Goal: Task Accomplishment & Management: Use online tool/utility

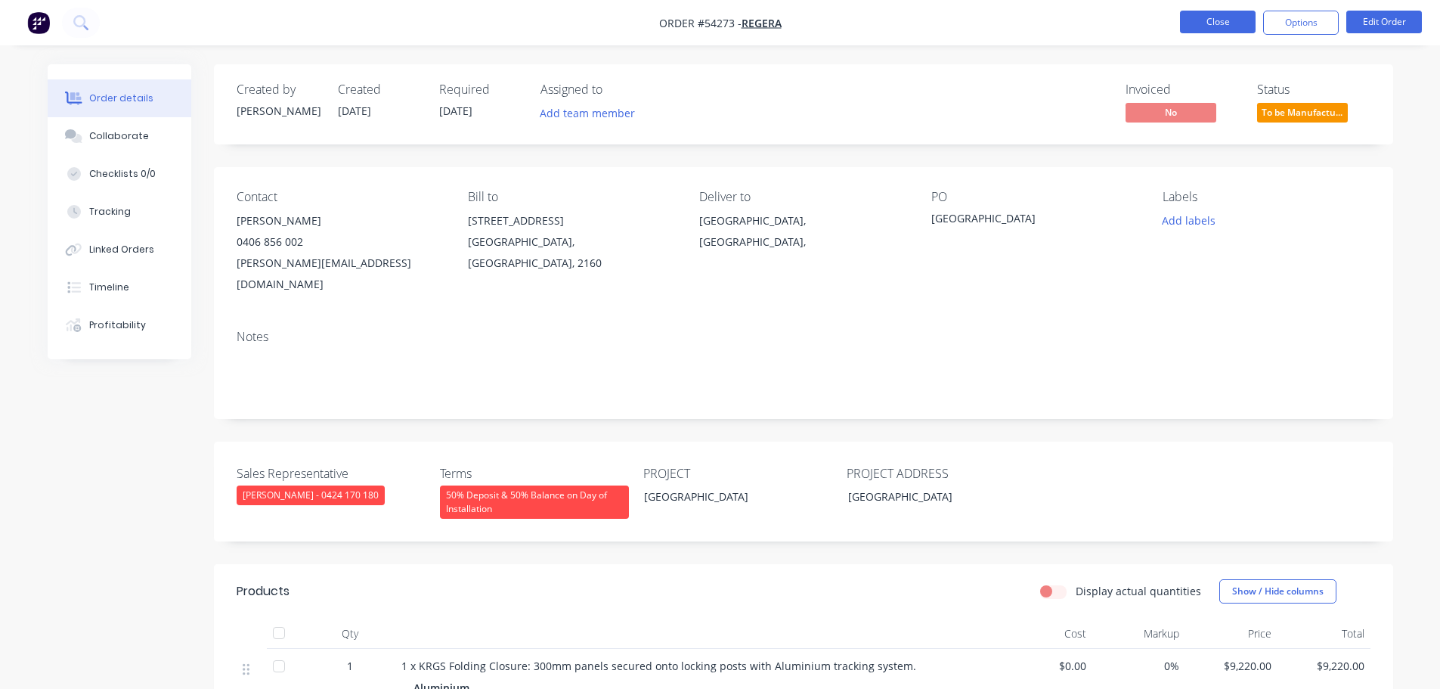
click at [1196, 25] on button "Close" at bounding box center [1218, 22] width 76 height 23
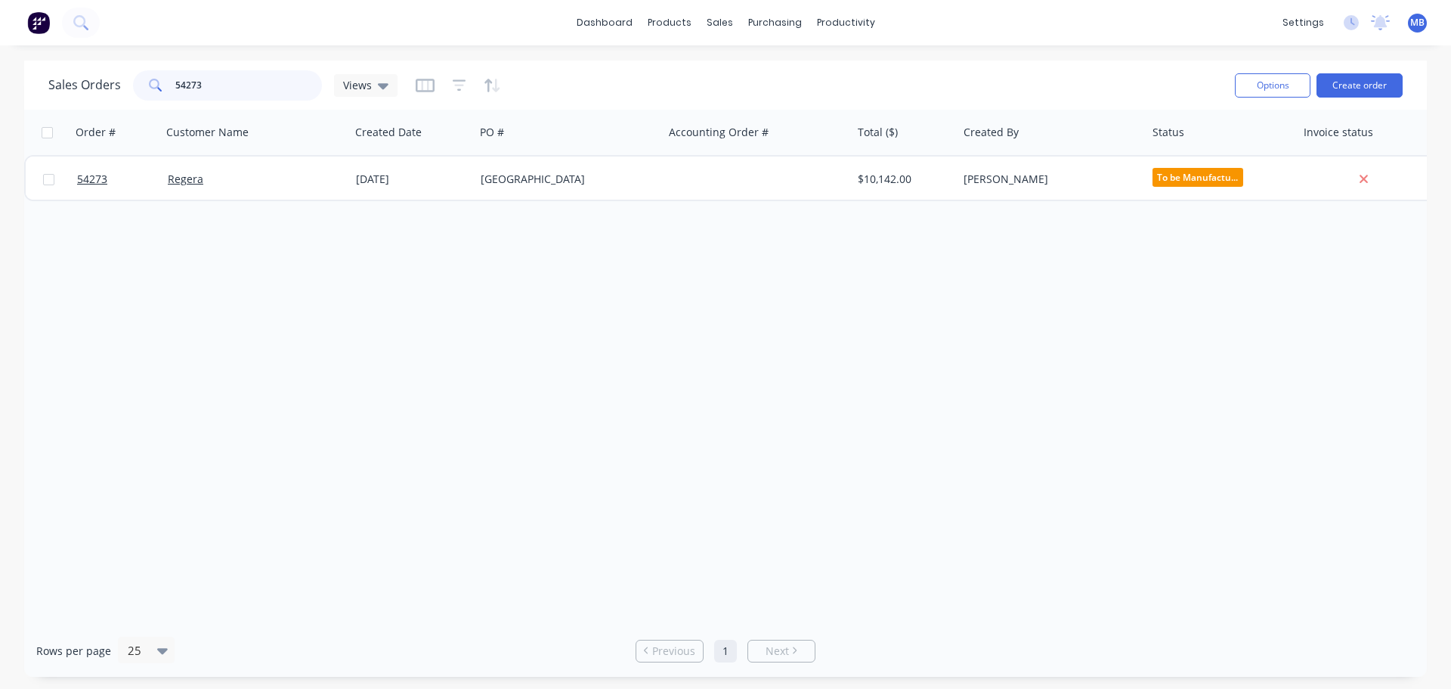
drag, startPoint x: 250, startPoint y: 88, endPoint x: 150, endPoint y: 68, distance: 102.4
click at [150, 68] on div "Sales Orders 54273 Views" at bounding box center [635, 85] width 1175 height 37
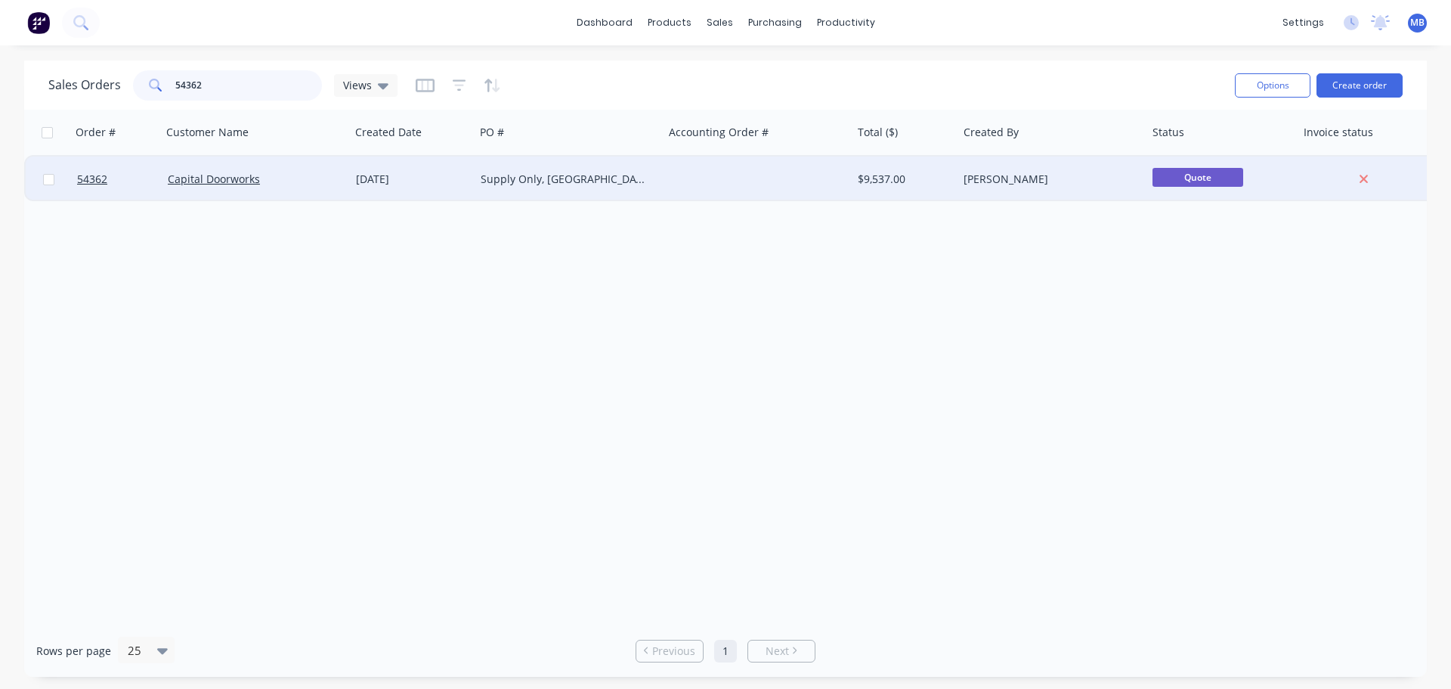
type input "54362"
click at [906, 172] on div "$9,537.00" at bounding box center [902, 179] width 89 height 15
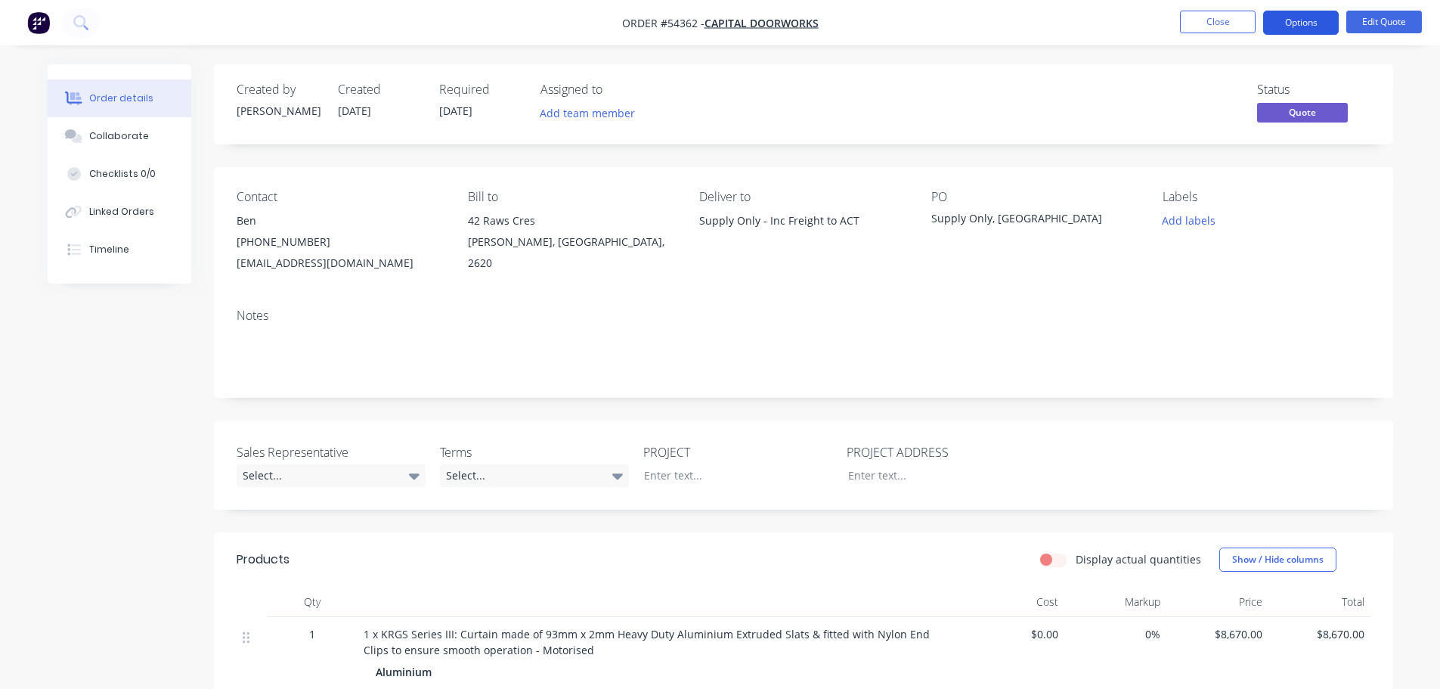
click at [1299, 23] on button "Options" at bounding box center [1301, 23] width 76 height 24
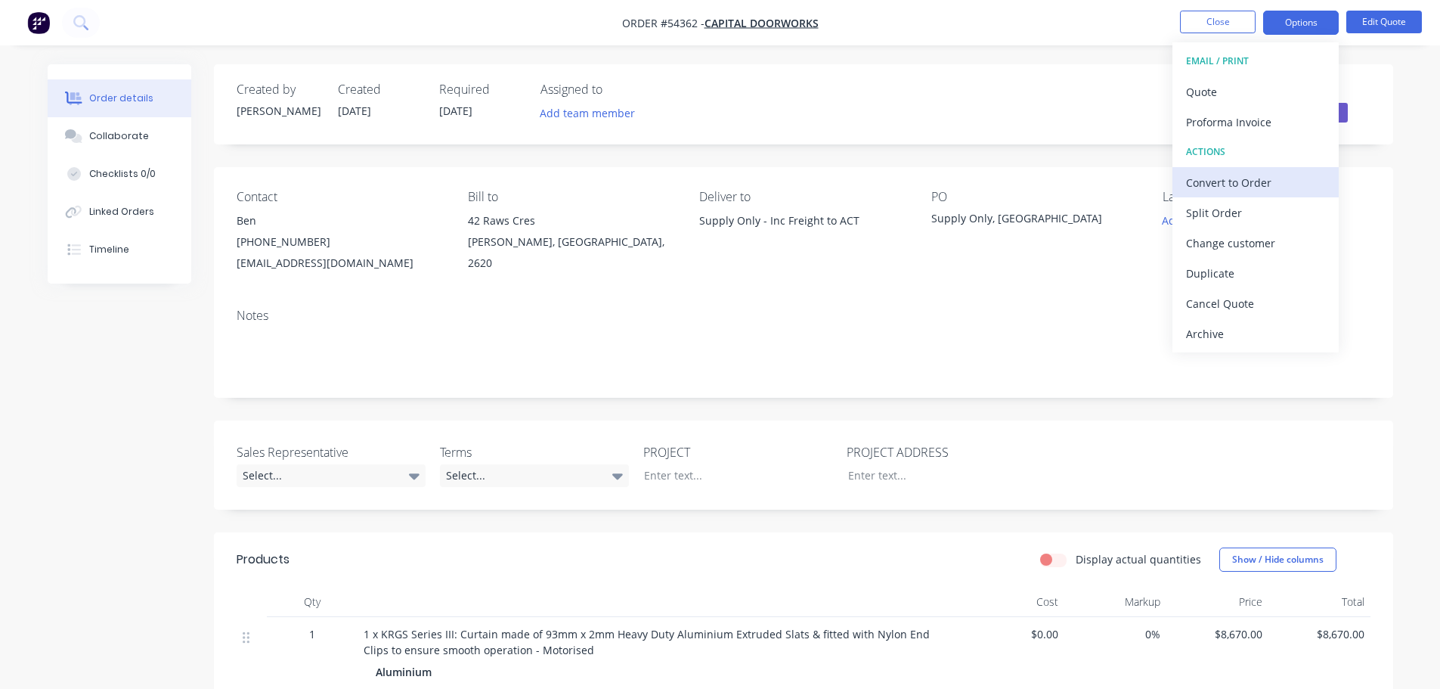
click at [1237, 181] on div "Convert to Order" at bounding box center [1255, 183] width 139 height 22
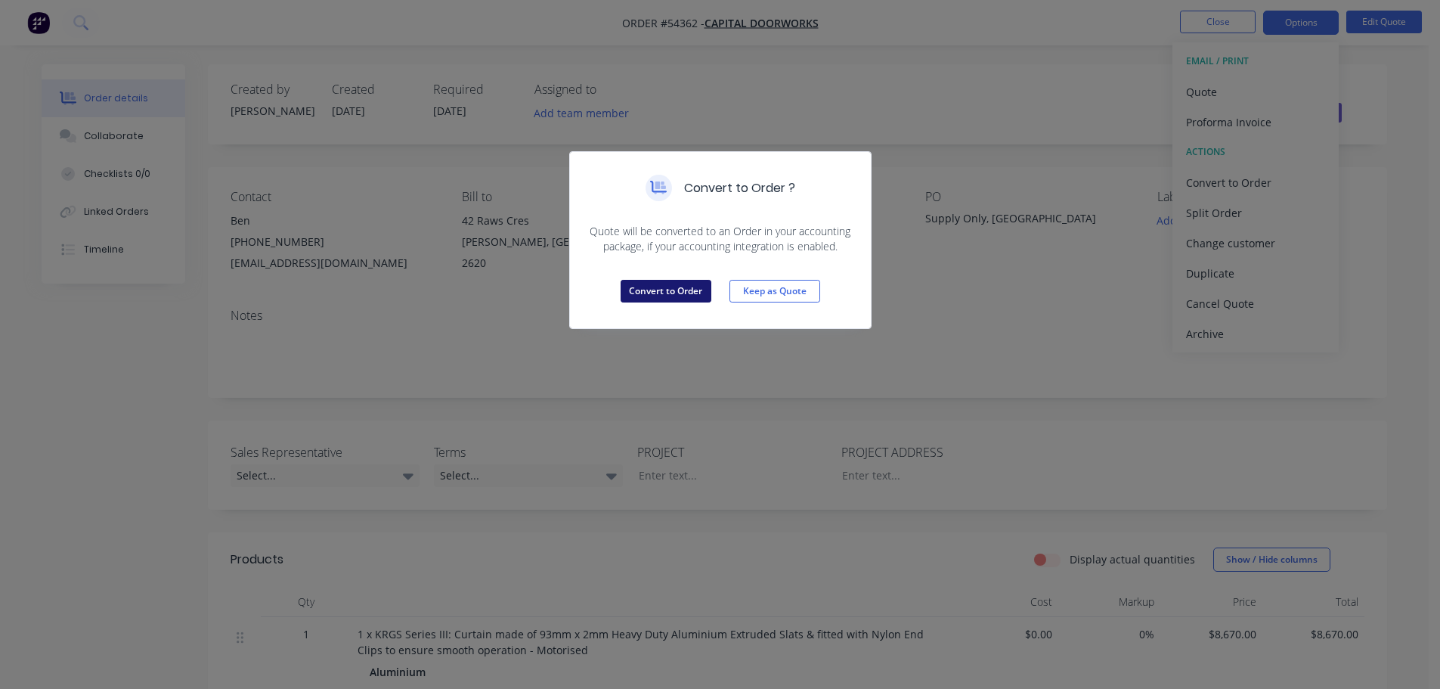
click at [702, 289] on button "Convert to Order" at bounding box center [666, 291] width 91 height 23
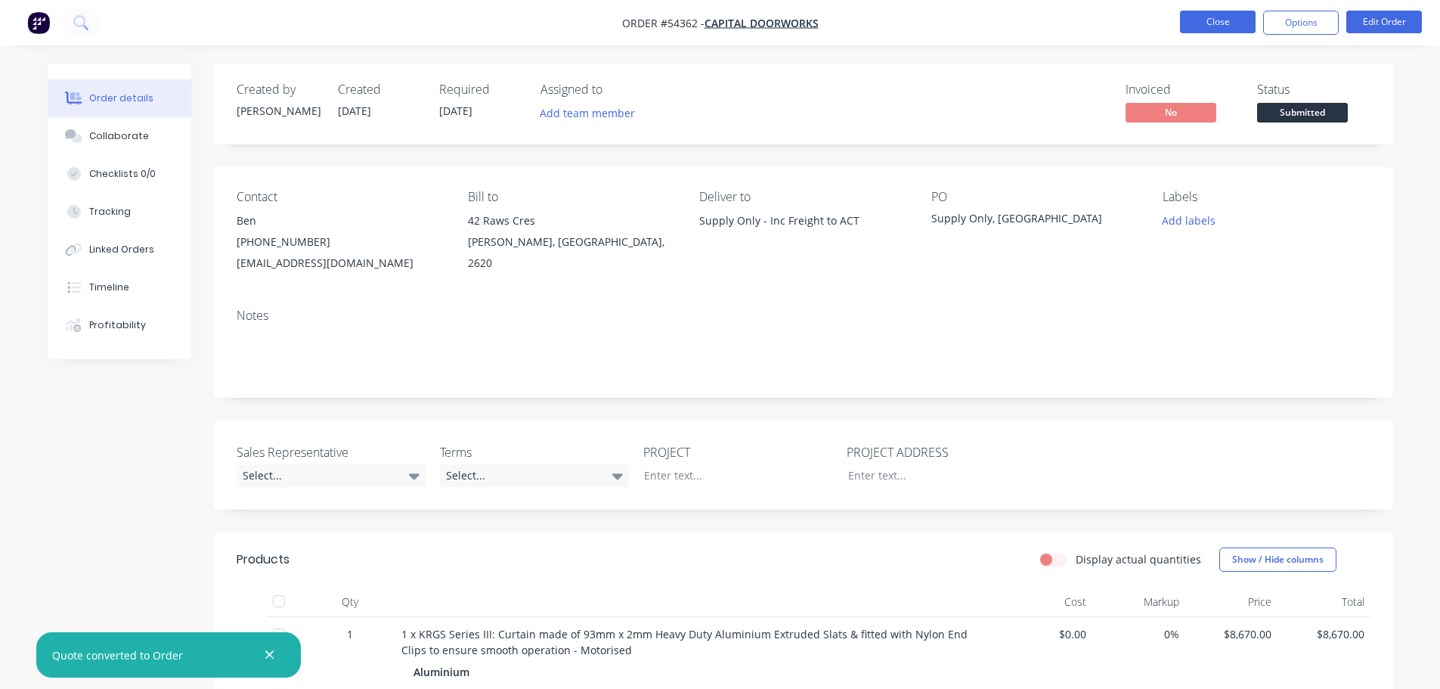
click at [1200, 19] on button "Close" at bounding box center [1218, 22] width 76 height 23
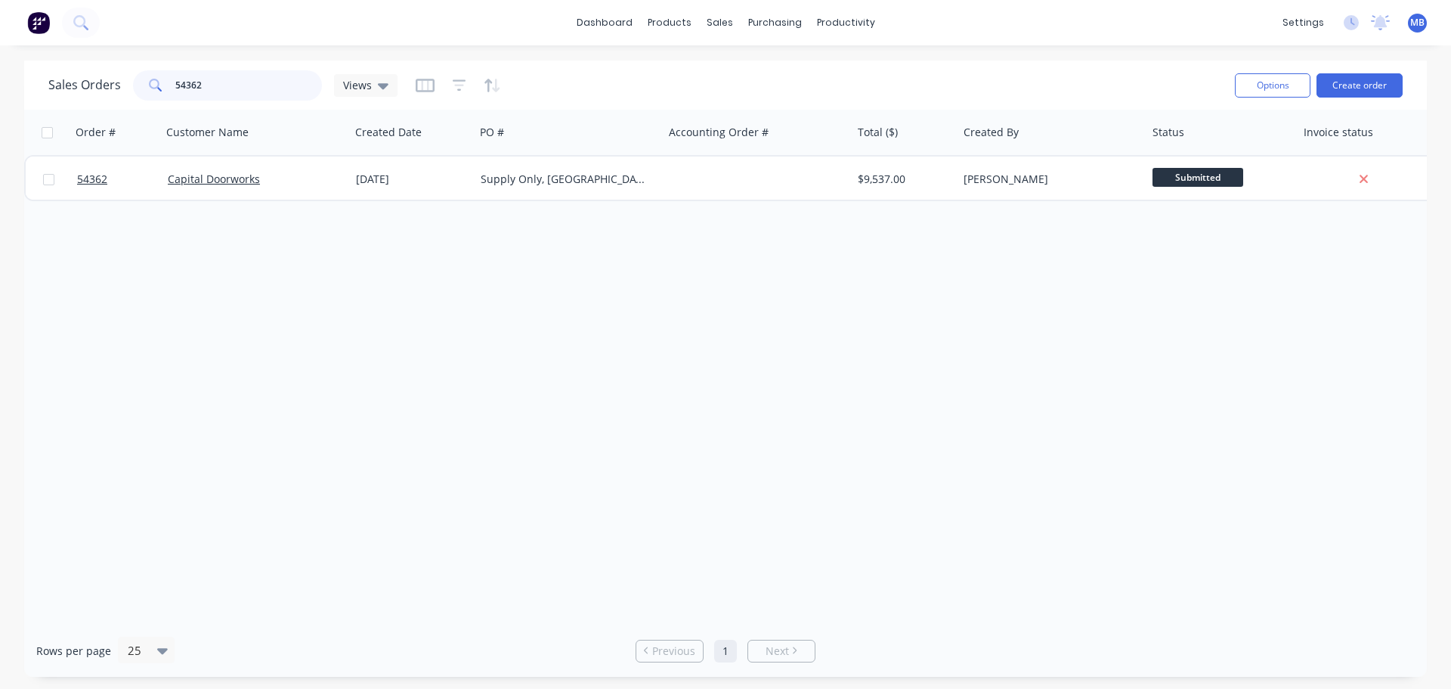
drag, startPoint x: 232, startPoint y: 91, endPoint x: 0, endPoint y: 74, distance: 232.7
click at [0, 74] on div "Sales Orders 54362 Views Options Create order Order # Customer Name Created Dat…" at bounding box center [725, 368] width 1451 height 616
drag, startPoint x: 243, startPoint y: 85, endPoint x: 0, endPoint y: 2, distance: 256.8
click at [68, 65] on div "Sales Orders 54916 Views Options Create order" at bounding box center [725, 84] width 1403 height 49
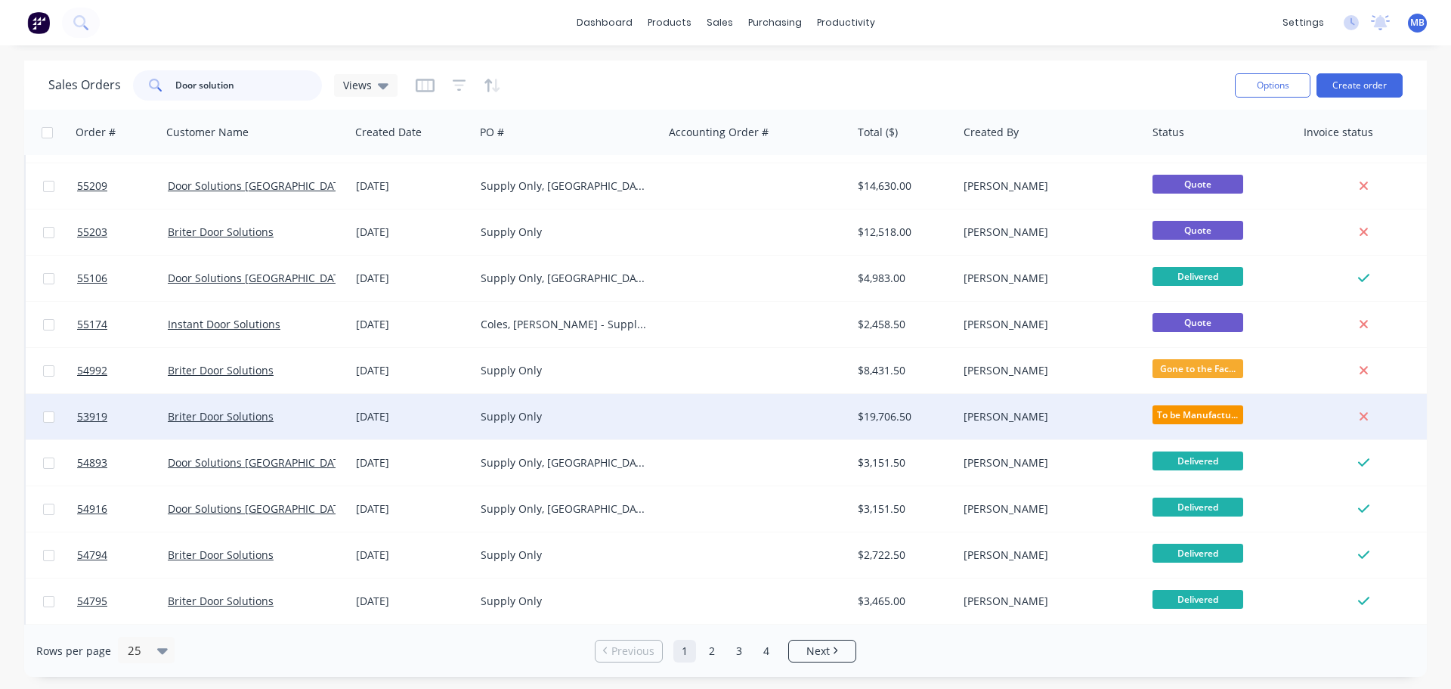
scroll to position [151, 0]
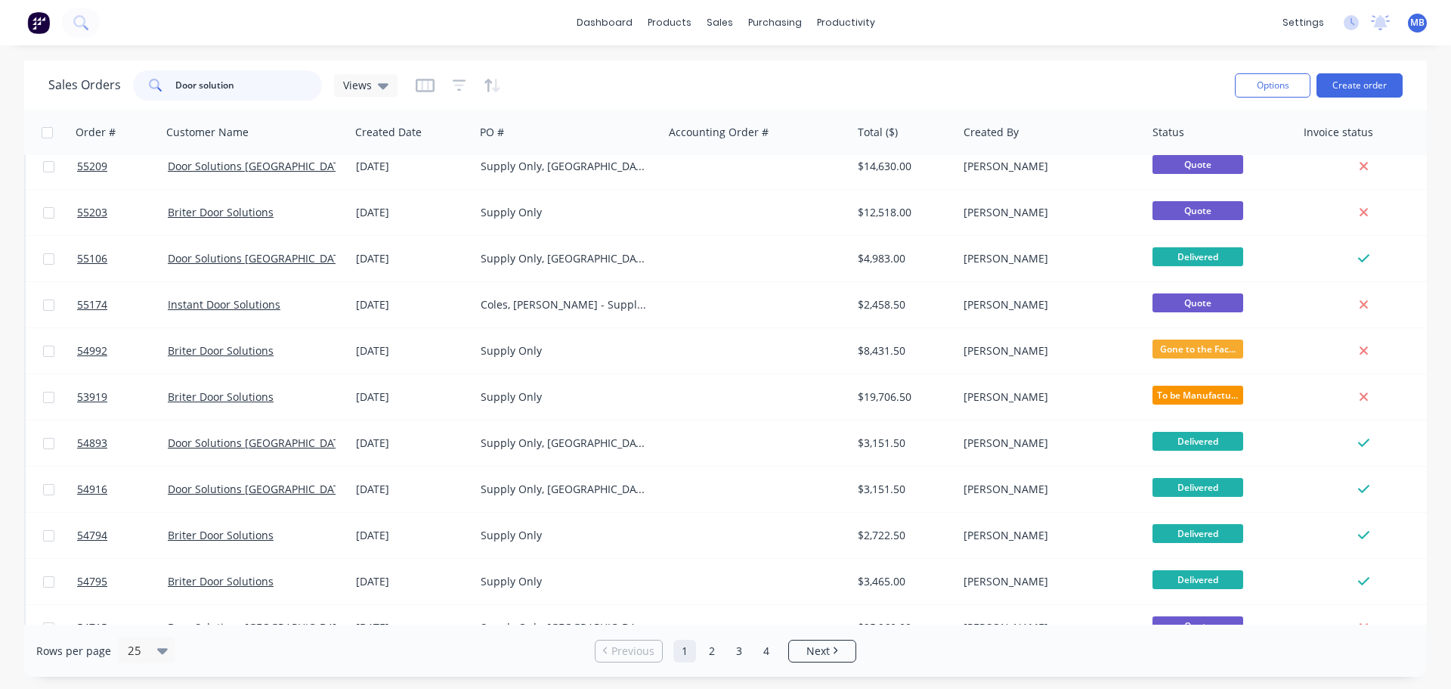
type input "Door solution"
